Goal: Information Seeking & Learning: Learn about a topic

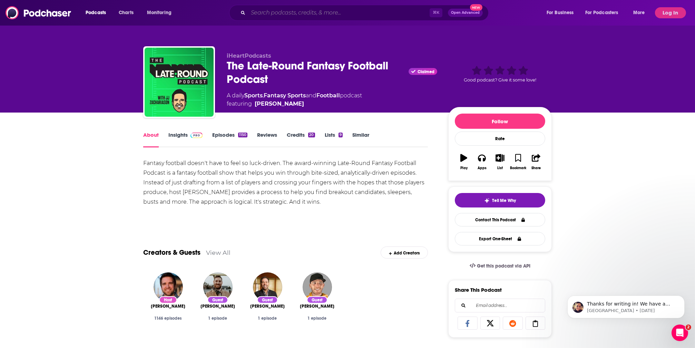
click at [259, 16] on input "Search podcasts, credits, & more..." at bounding box center [339, 12] width 182 height 11
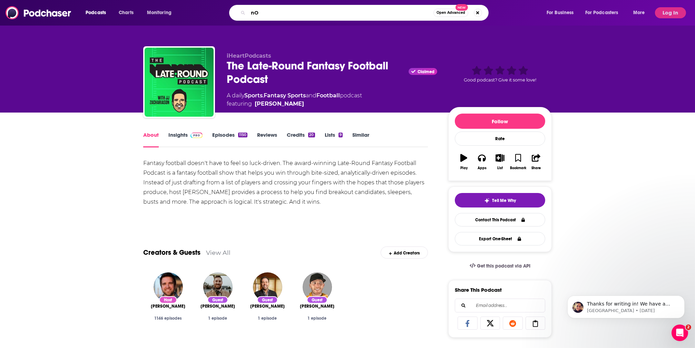
type input "n"
type input "Not Going To Lie"
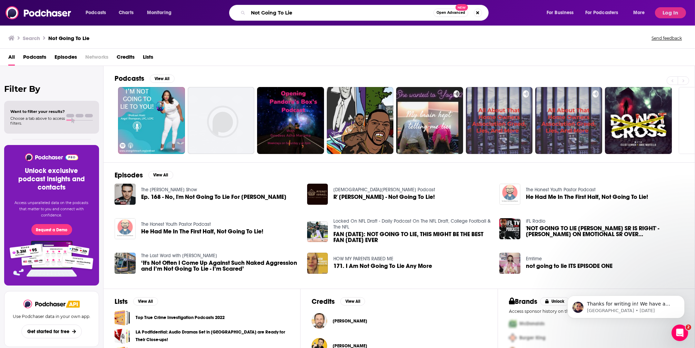
click at [284, 13] on input "Not Going To Lie" at bounding box center [340, 12] width 185 height 11
type input "n"
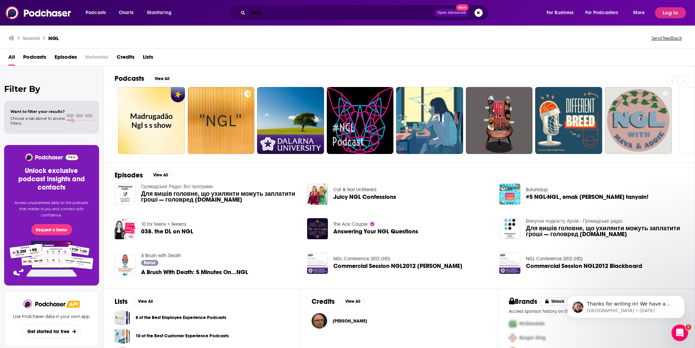
click at [288, 10] on input "NGL" at bounding box center [341, 12] width 186 height 11
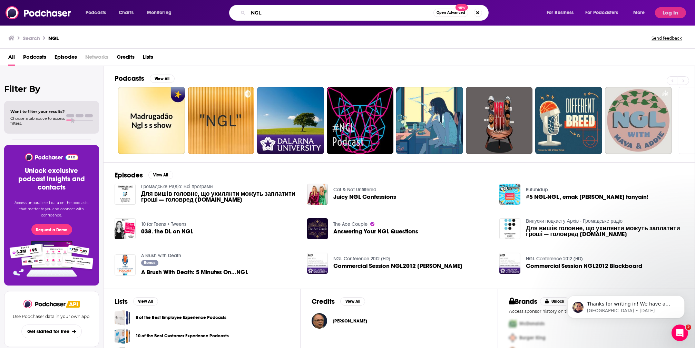
click at [288, 10] on input "NGL" at bounding box center [340, 12] width 185 height 11
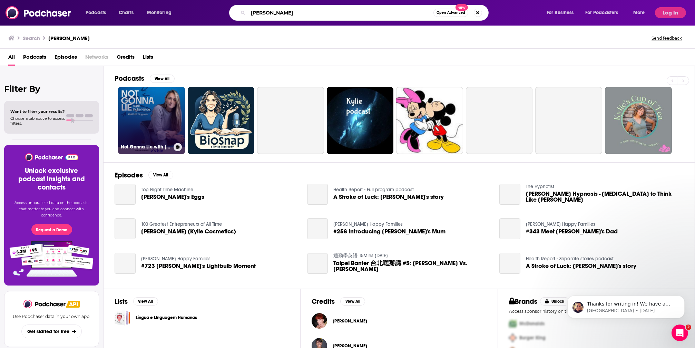
type input "[PERSON_NAME]"
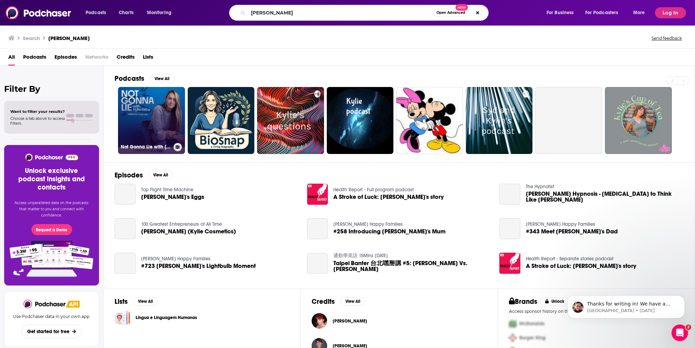
click at [153, 118] on link "Not Gonna Lie with [PERSON_NAME]" at bounding box center [151, 120] width 67 height 67
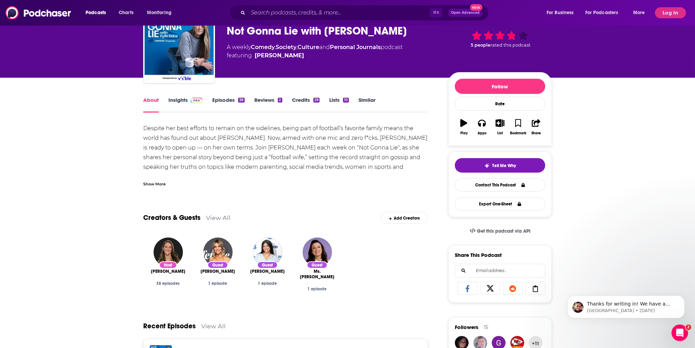
scroll to position [34, 0]
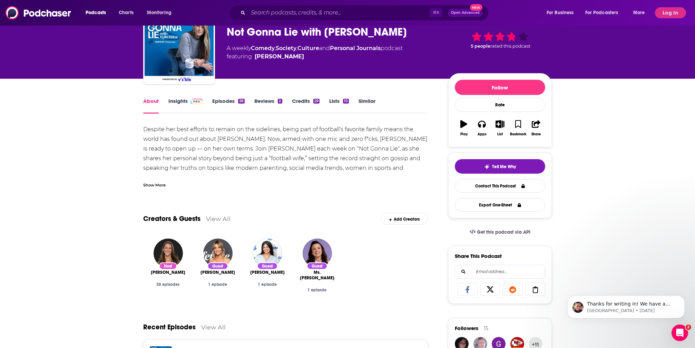
click at [181, 97] on div "About Insights Episodes 38 Reviews 2 Credits 29 Lists 10 Similar" at bounding box center [285, 105] width 285 height 17
click at [180, 98] on link "Insights" at bounding box center [186, 106] width 34 height 16
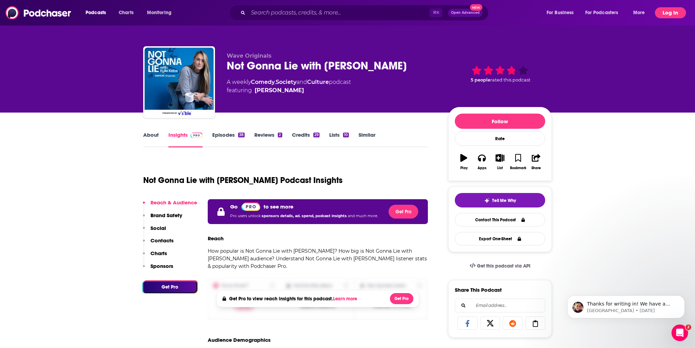
click at [665, 13] on button "Log In" at bounding box center [670, 12] width 31 height 11
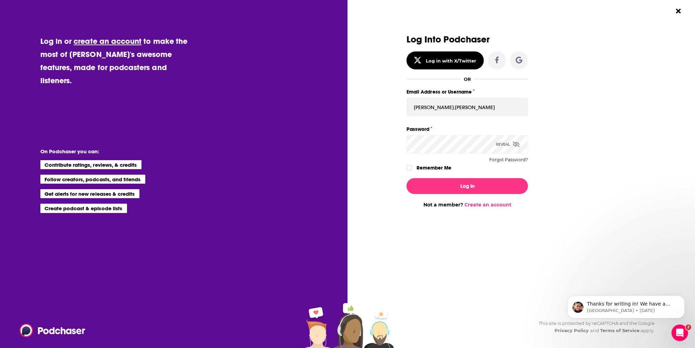
type input "[PERSON_NAME].[PERSON_NAME]"
click at [468, 185] on button "Log In" at bounding box center [468, 186] width 122 height 16
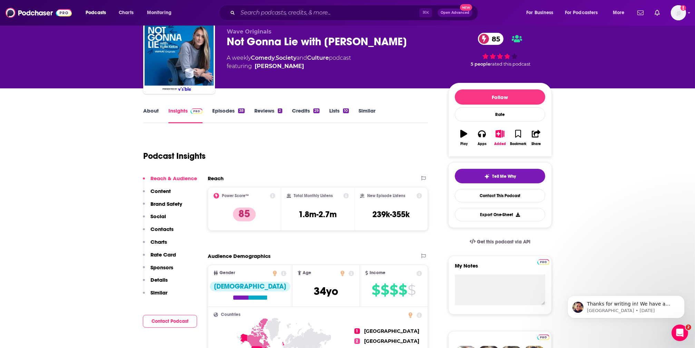
scroll to position [20, 0]
